Goal: Check status: Check status

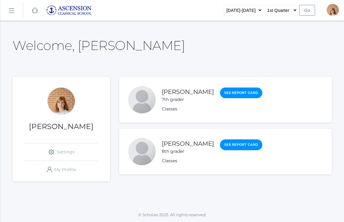
click at [227, 146] on link "See Report Card" at bounding box center [241, 144] width 42 height 11
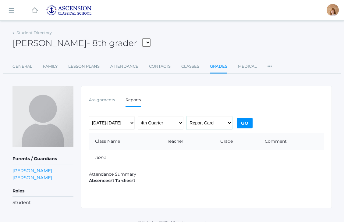
select select "midterm"
click at [249, 121] on input "Go" at bounding box center [245, 123] width 16 height 11
select select "1"
click at [242, 123] on input "Go" at bounding box center [245, 123] width 16 height 11
click at [243, 123] on input "Go" at bounding box center [245, 123] width 16 height 11
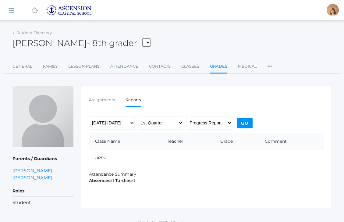
click at [250, 128] on input "Go" at bounding box center [245, 123] width 16 height 11
click at [249, 126] on input "Go" at bounding box center [245, 123] width 16 height 11
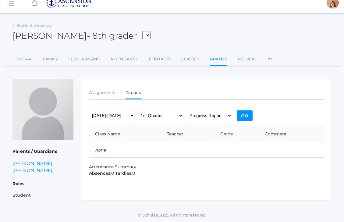
scroll to position [8, 0]
click at [248, 114] on input "Go" at bounding box center [245, 115] width 16 height 11
